Goal: Task Accomplishment & Management: Manage account settings

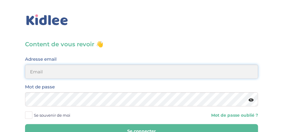
click at [109, 74] on input "email" at bounding box center [141, 71] width 233 height 14
type input "[EMAIL_ADDRESS][DOMAIN_NAME]"
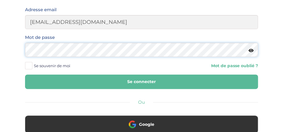
scroll to position [50, 0]
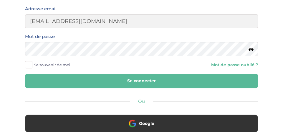
click at [116, 78] on button "Se connecter" at bounding box center [141, 81] width 233 height 14
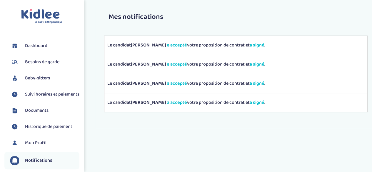
click at [37, 94] on span "Suivi horaires et paiements" at bounding box center [52, 94] width 54 height 7
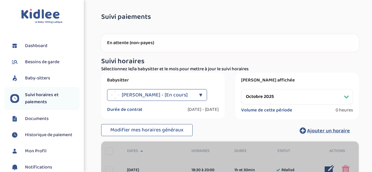
select select "octobre 2025"
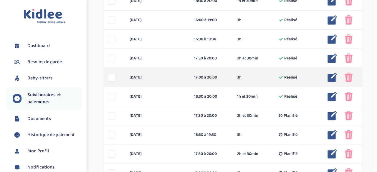
scroll to position [169, 0]
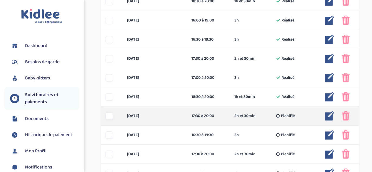
click at [330, 116] on img at bounding box center [329, 115] width 9 height 9
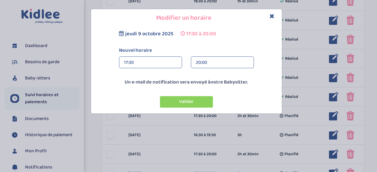
click at [222, 62] on div "20:00" at bounding box center [222, 63] width 53 height 12
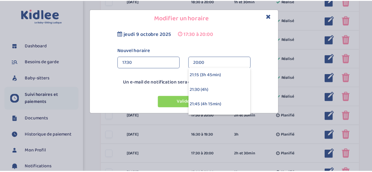
scroll to position [211, 0]
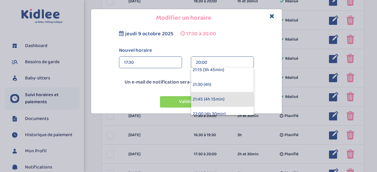
click at [212, 97] on div "21:45 (4h 15min)" at bounding box center [222, 99] width 62 height 15
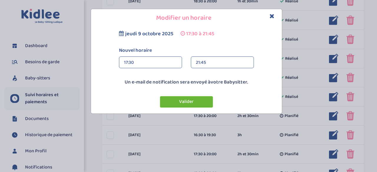
click at [189, 99] on button "Valider" at bounding box center [186, 101] width 53 height 11
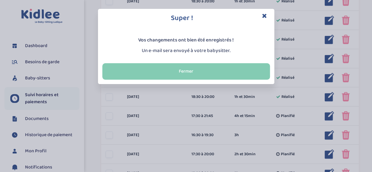
click at [191, 71] on button "Fermer" at bounding box center [186, 71] width 168 height 16
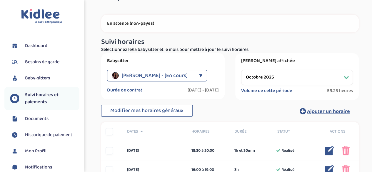
scroll to position [19, 0]
